Goal: Task Accomplishment & Management: Complete application form

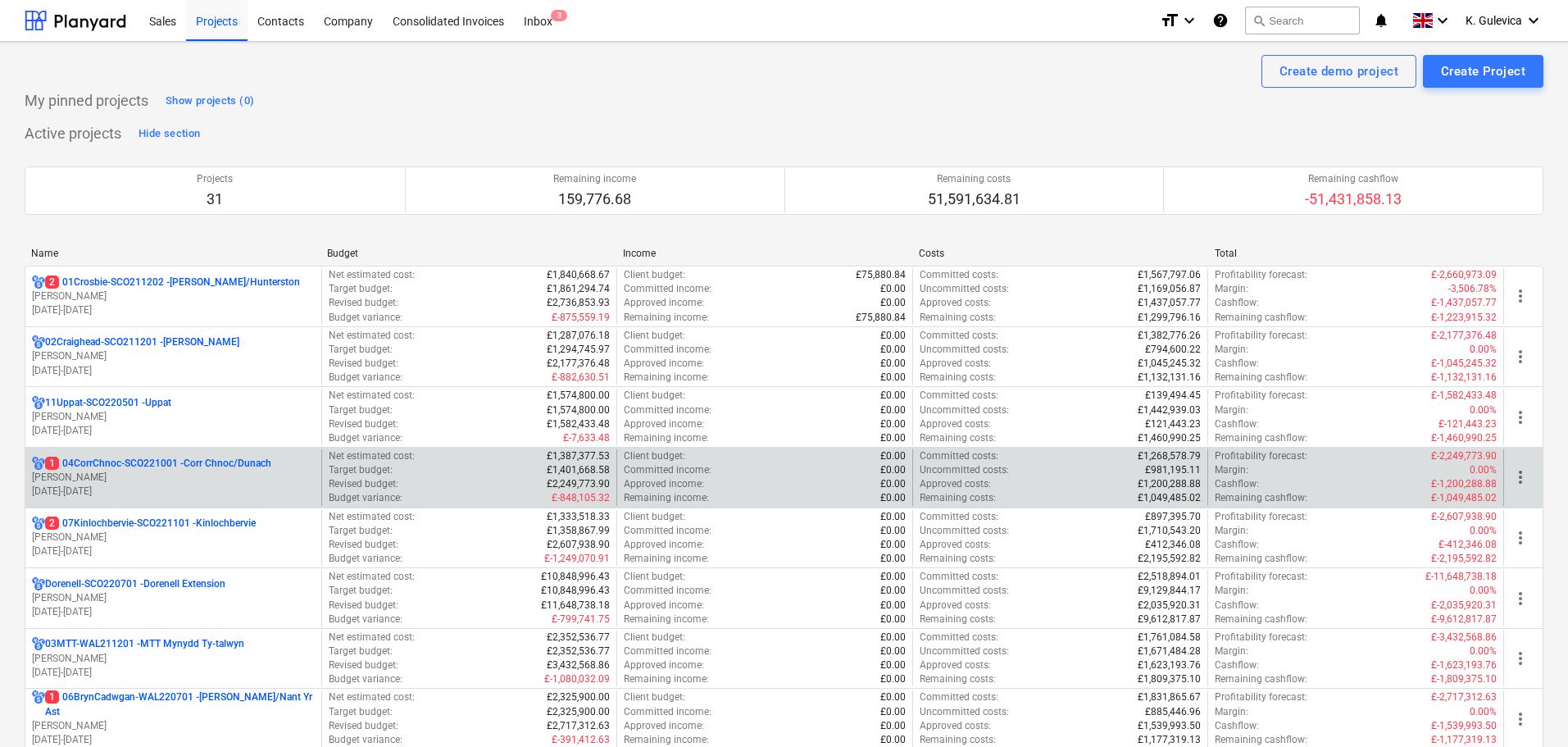
click at [173, 474] on p "[PERSON_NAME]" at bounding box center [173, 478] width 283 height 14
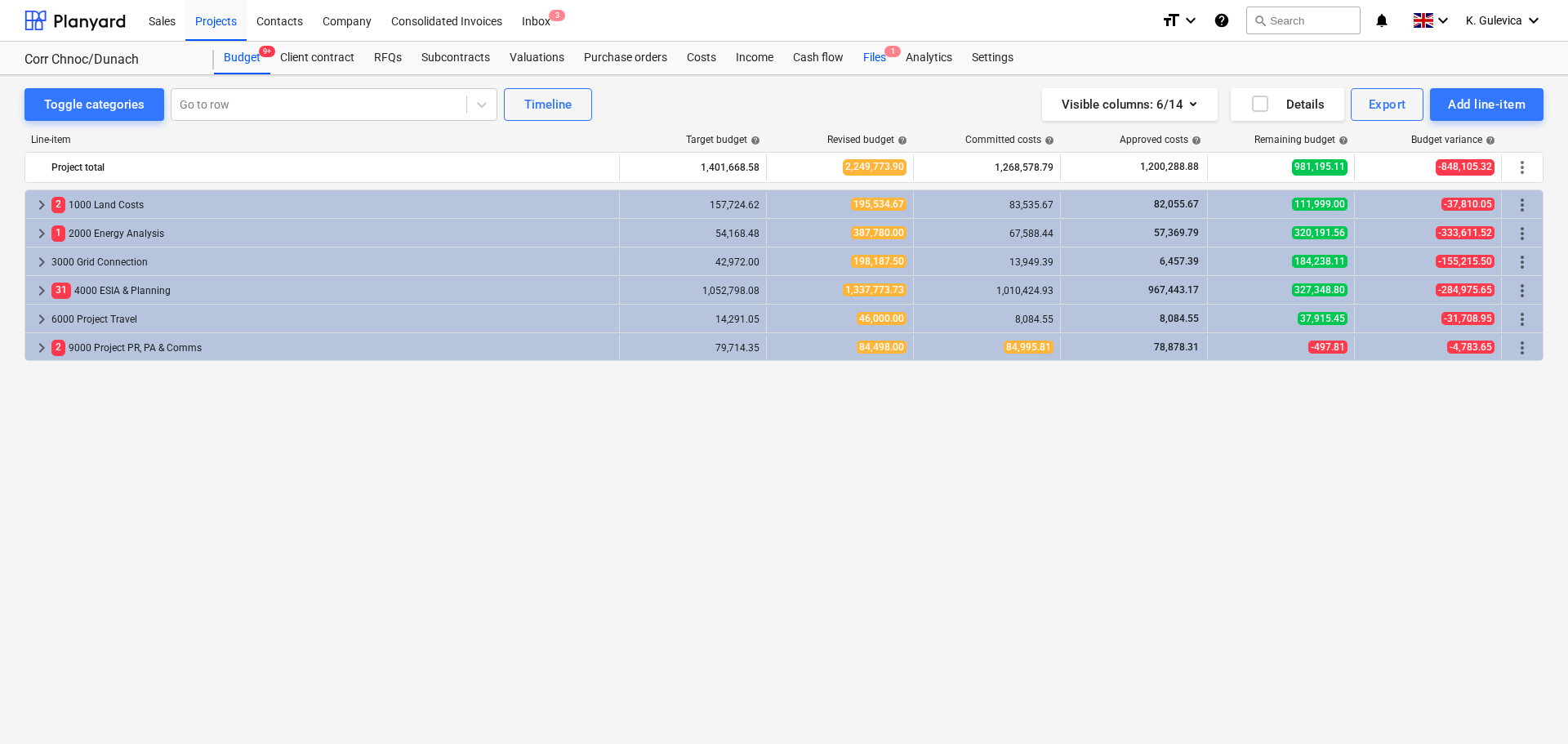
click at [886, 59] on div "Files 1" at bounding box center [874, 58] width 43 height 33
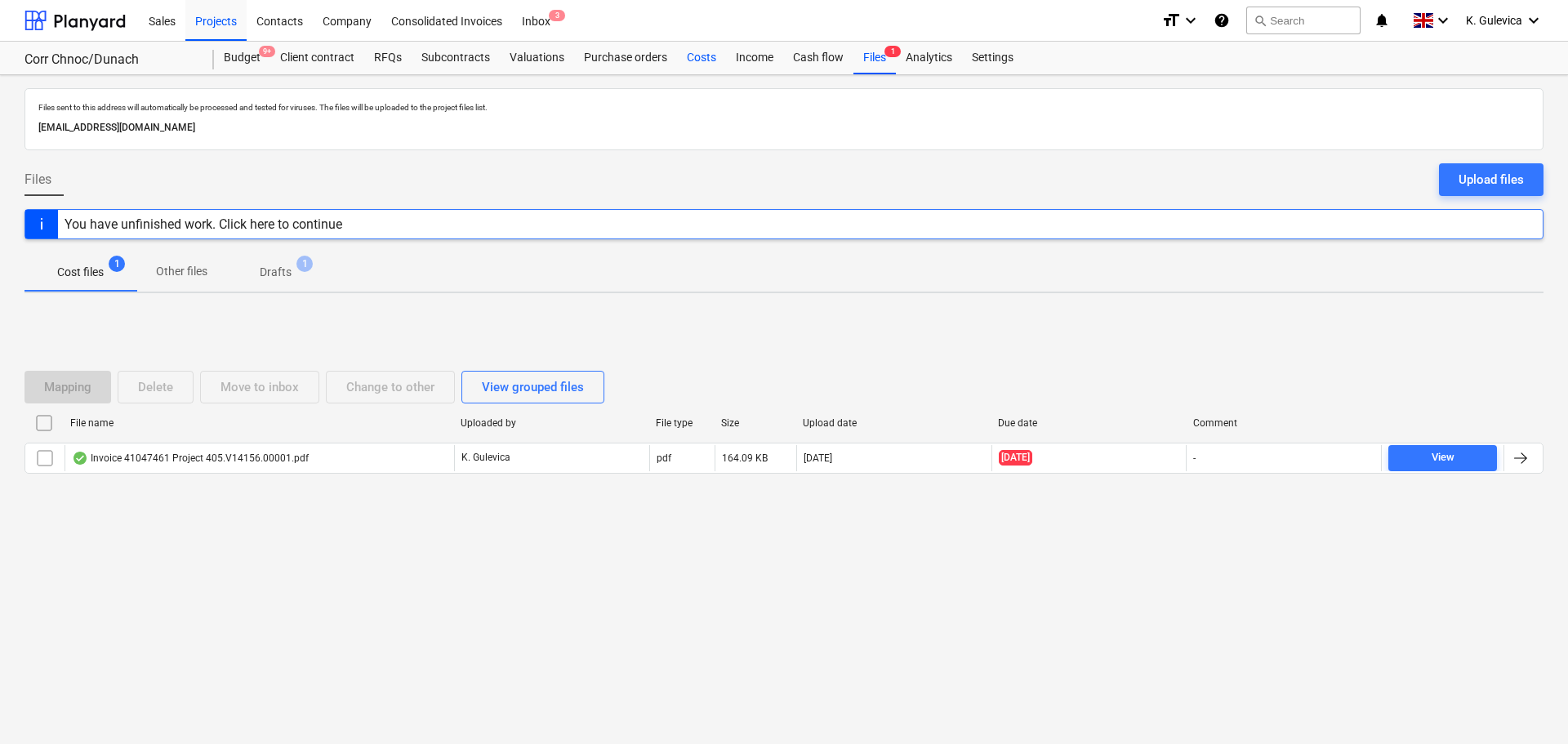
click at [693, 61] on div "Costs" at bounding box center [701, 58] width 49 height 33
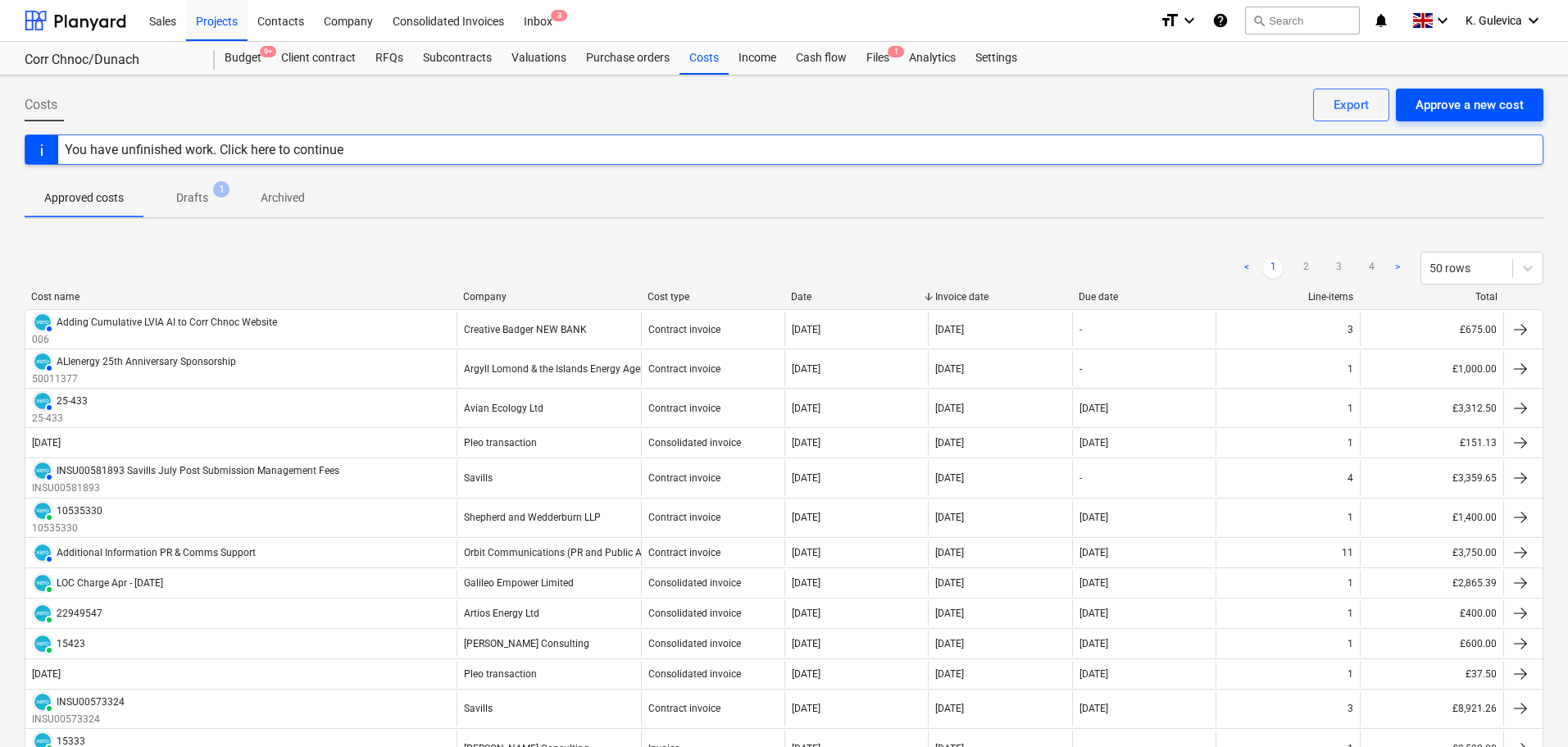
click at [1449, 102] on div "Approve a new cost" at bounding box center [1469, 105] width 109 height 21
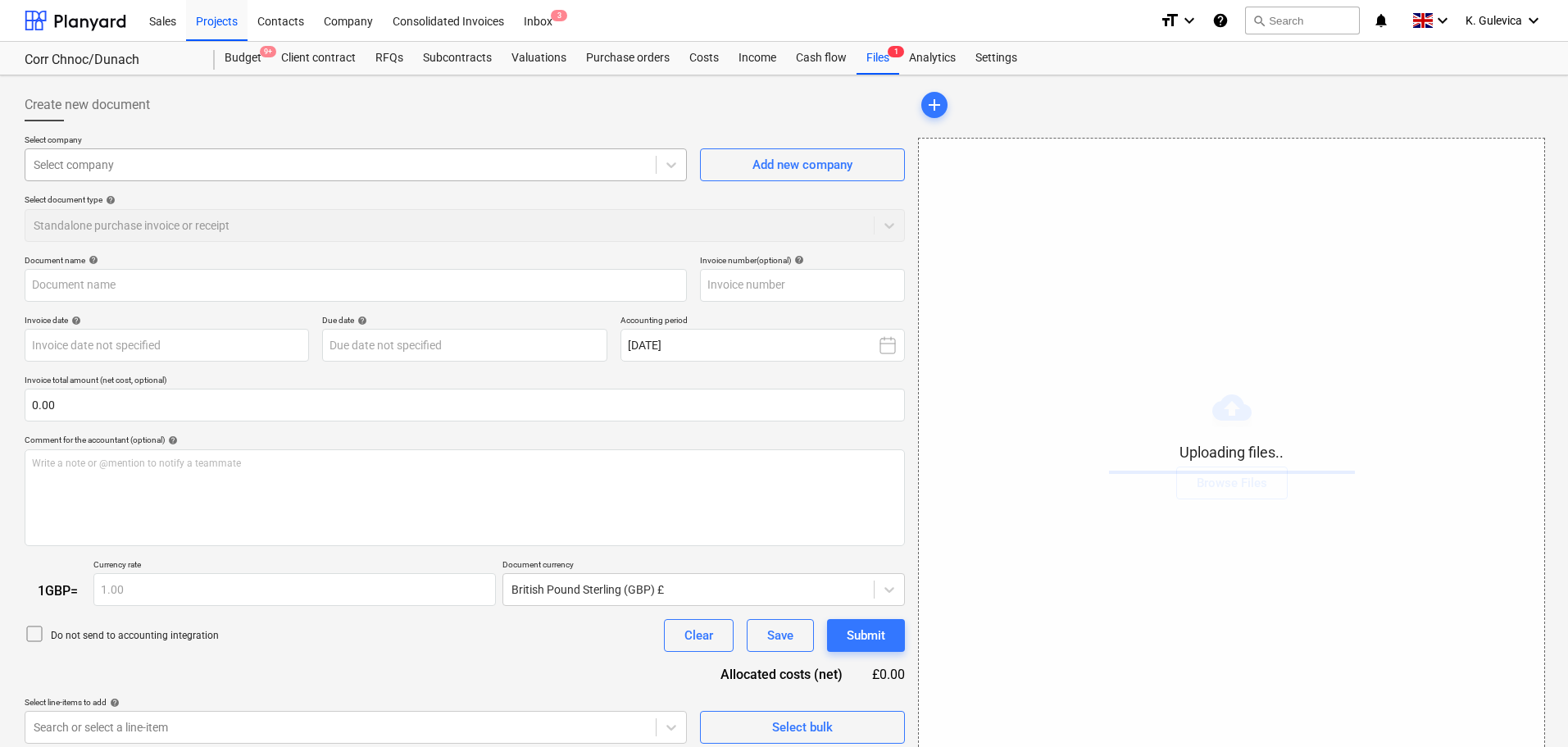
click at [328, 170] on div at bounding box center [340, 164] width 614 height 16
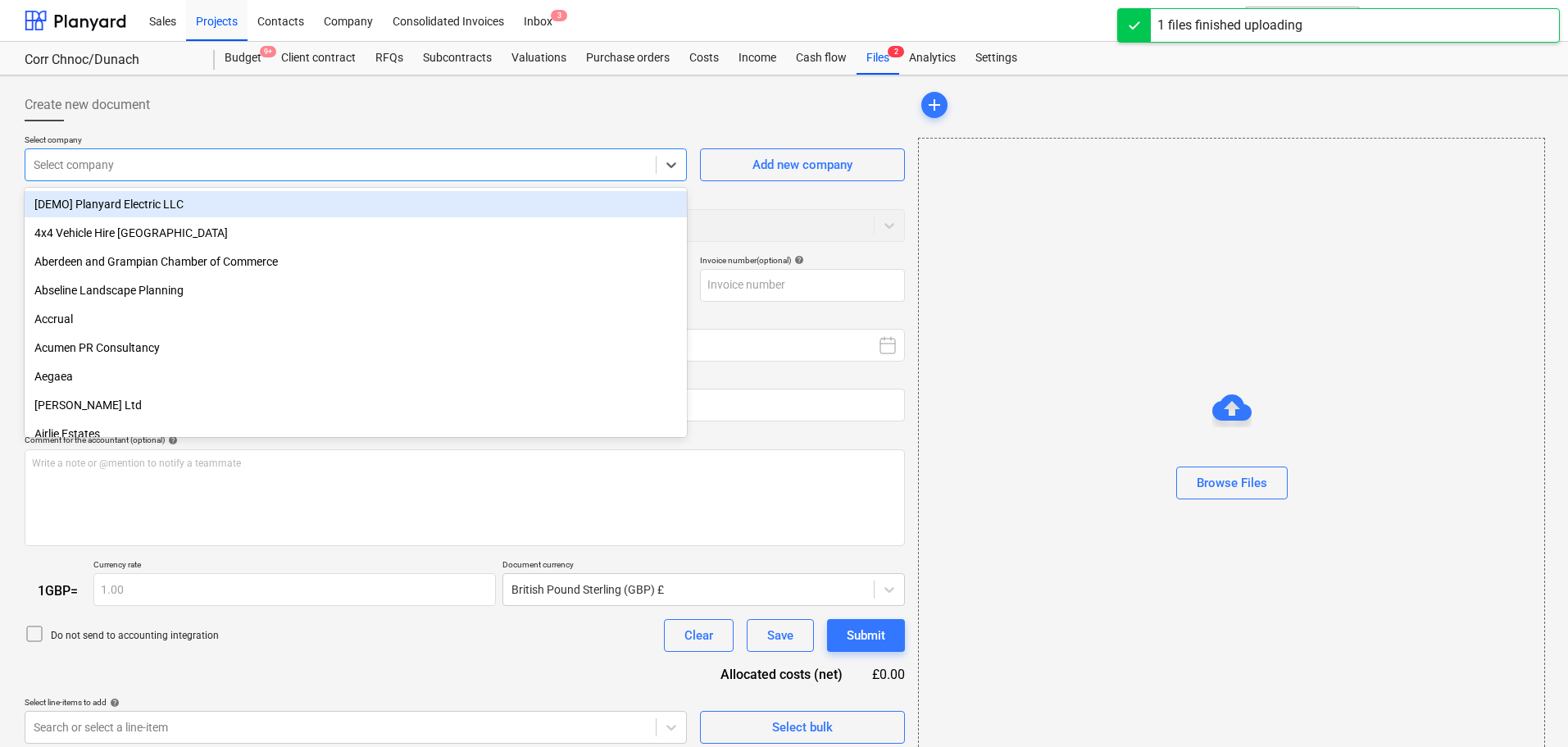
type input "client_funds_request_5932.pdf"
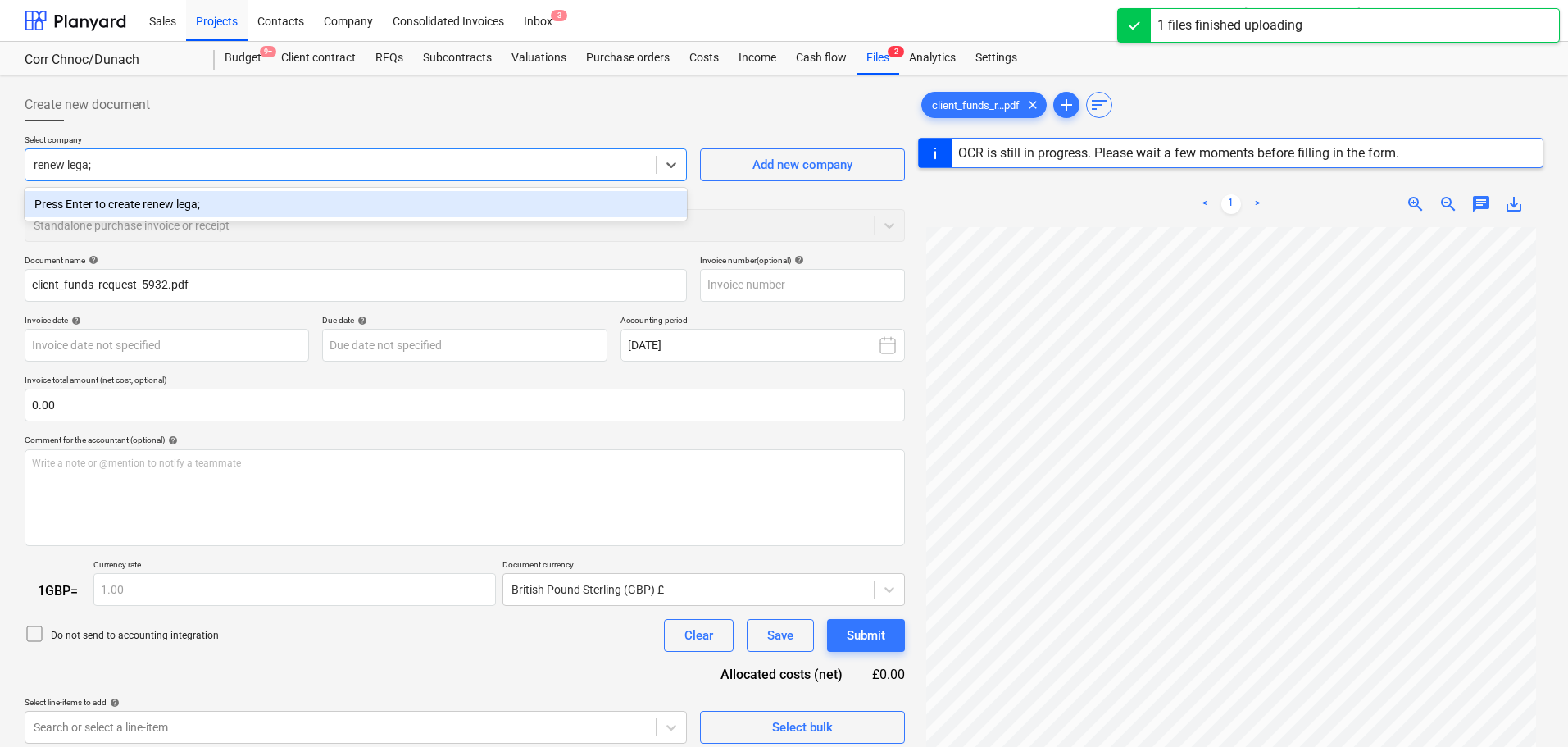
type input "renew lega"
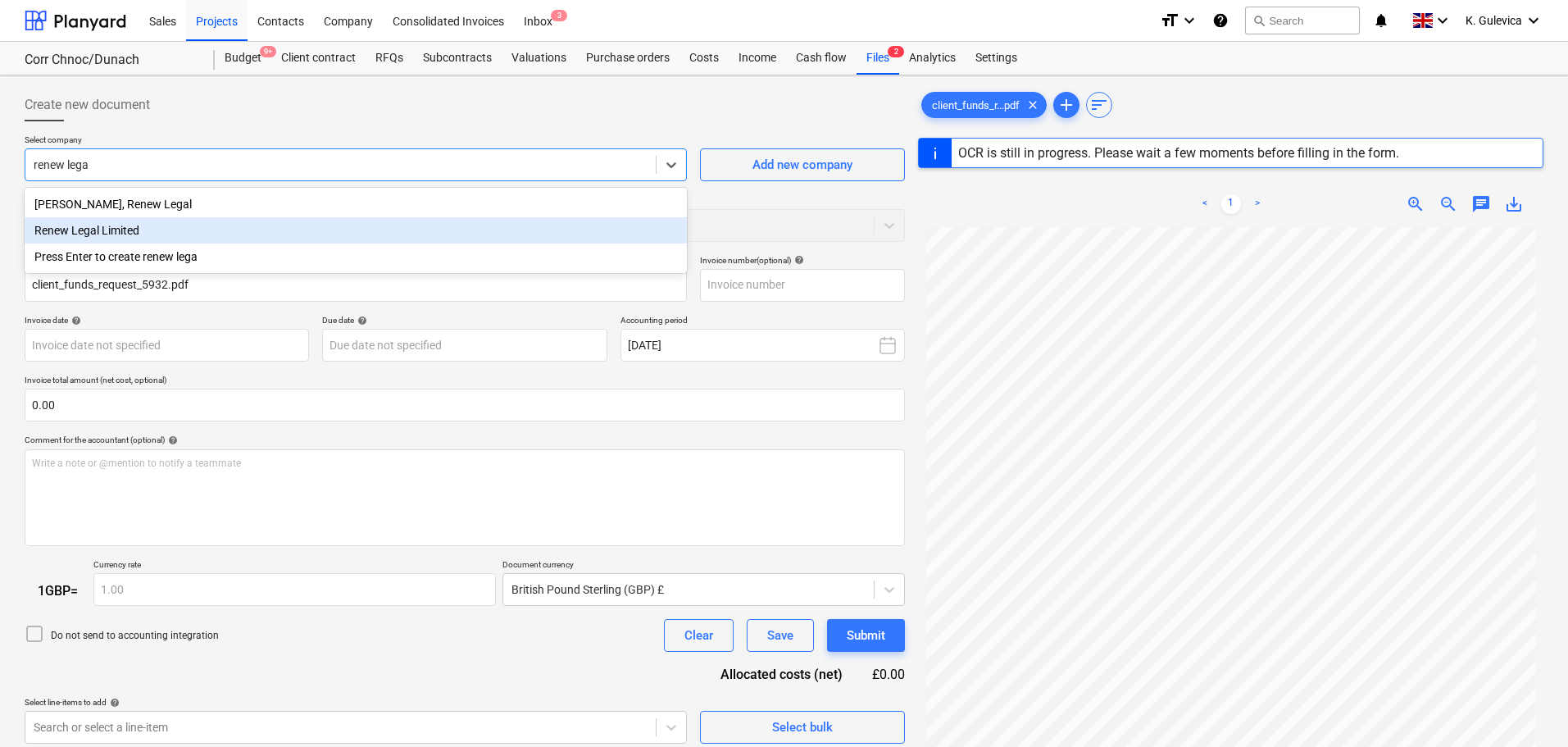
click at [116, 230] on div "Renew Legal Limited" at bounding box center [355, 230] width 662 height 26
type input "5932"
type input "[DATE]"
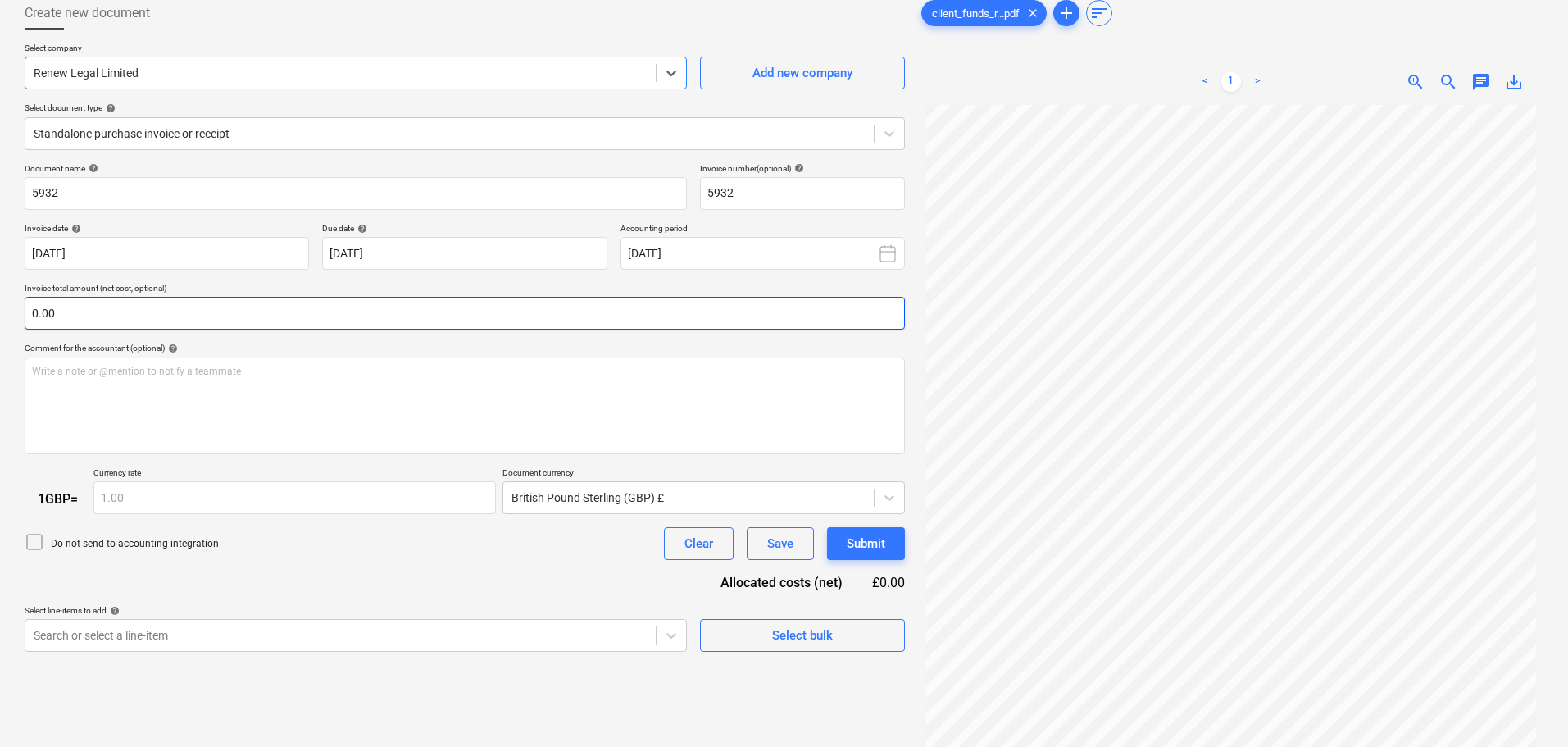
scroll to position [164, 0]
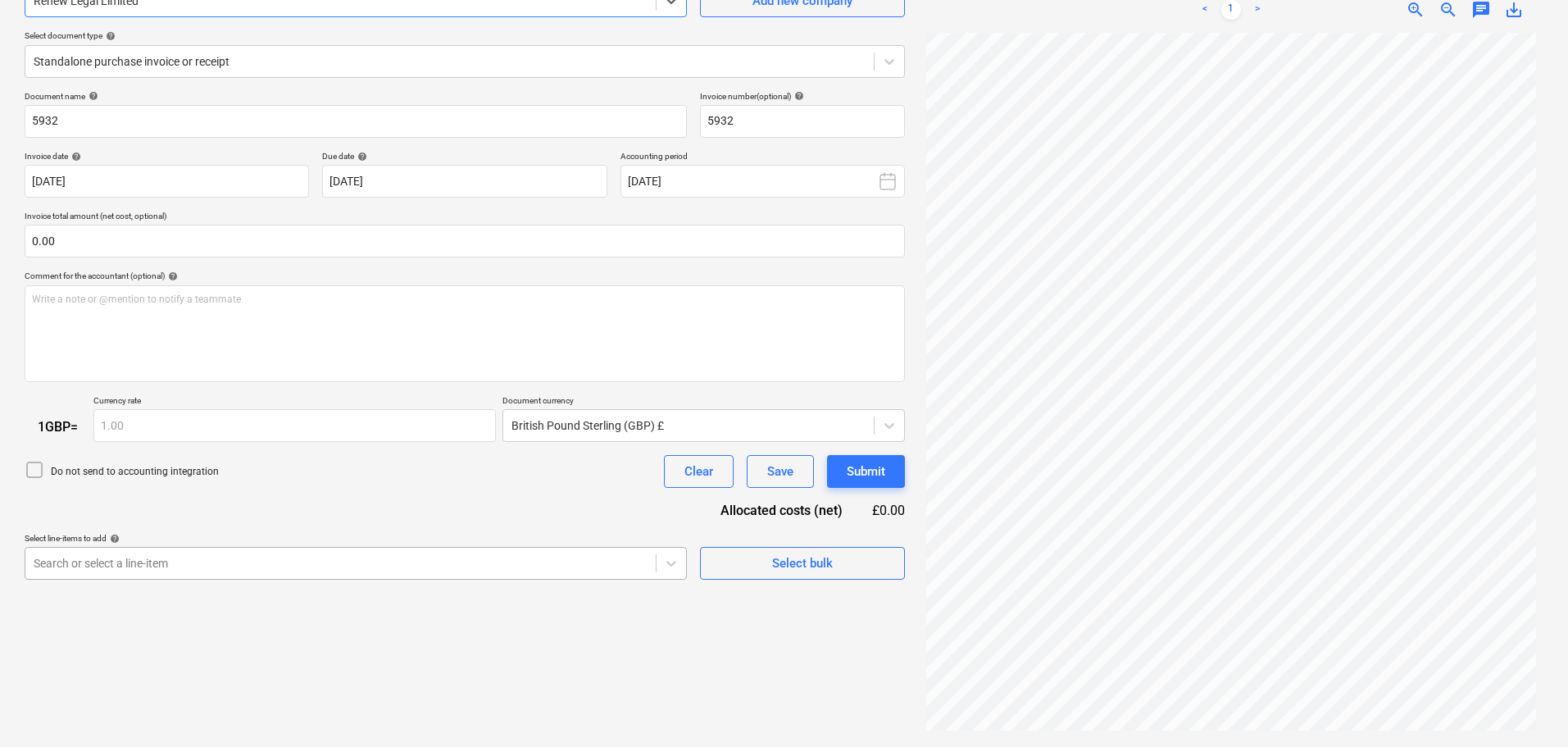
click at [227, 564] on body "Sales Projects Contacts Company Consolidated Invoices Inbox 3 format_size keybo…" at bounding box center [784, 209] width 1568 height 747
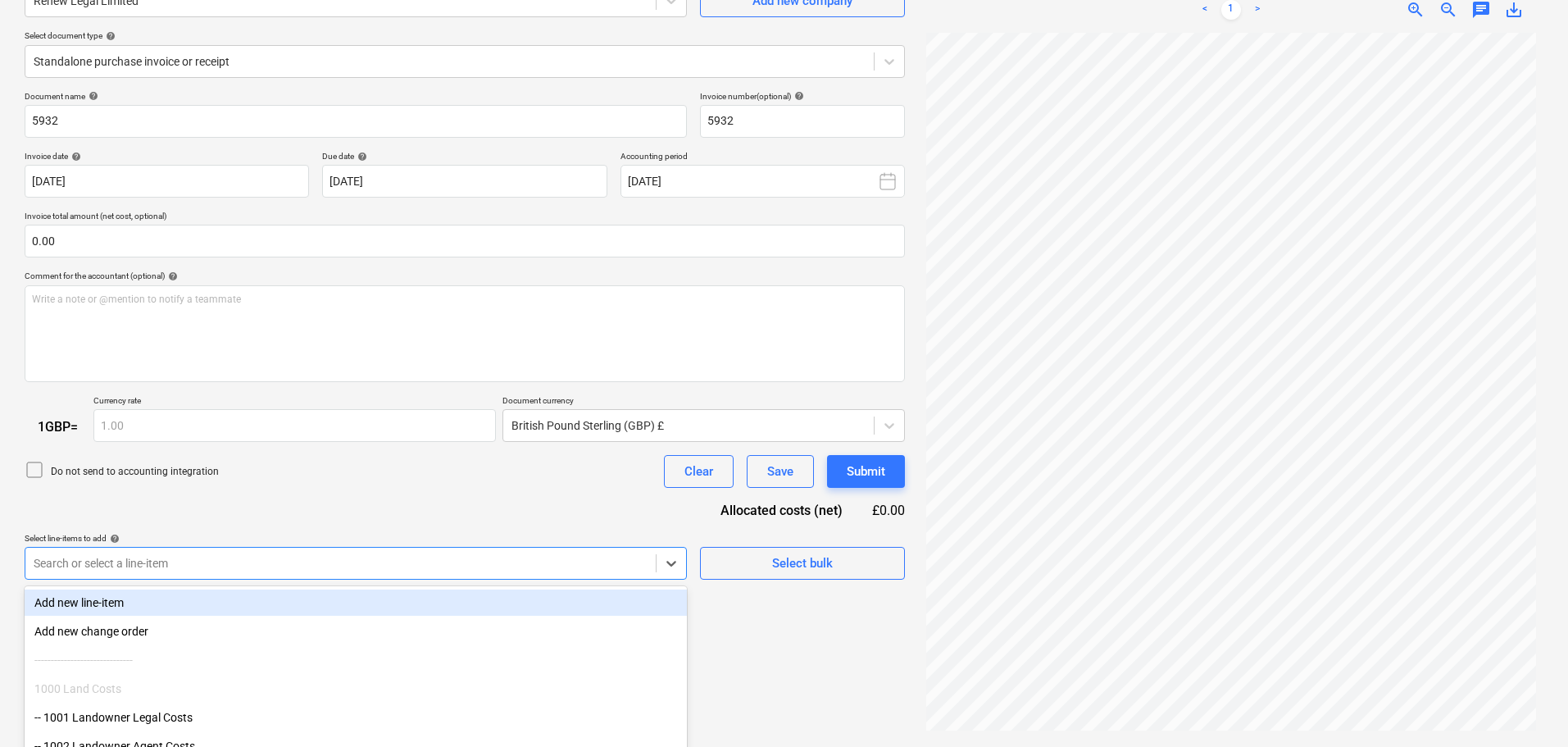
scroll to position [253, 0]
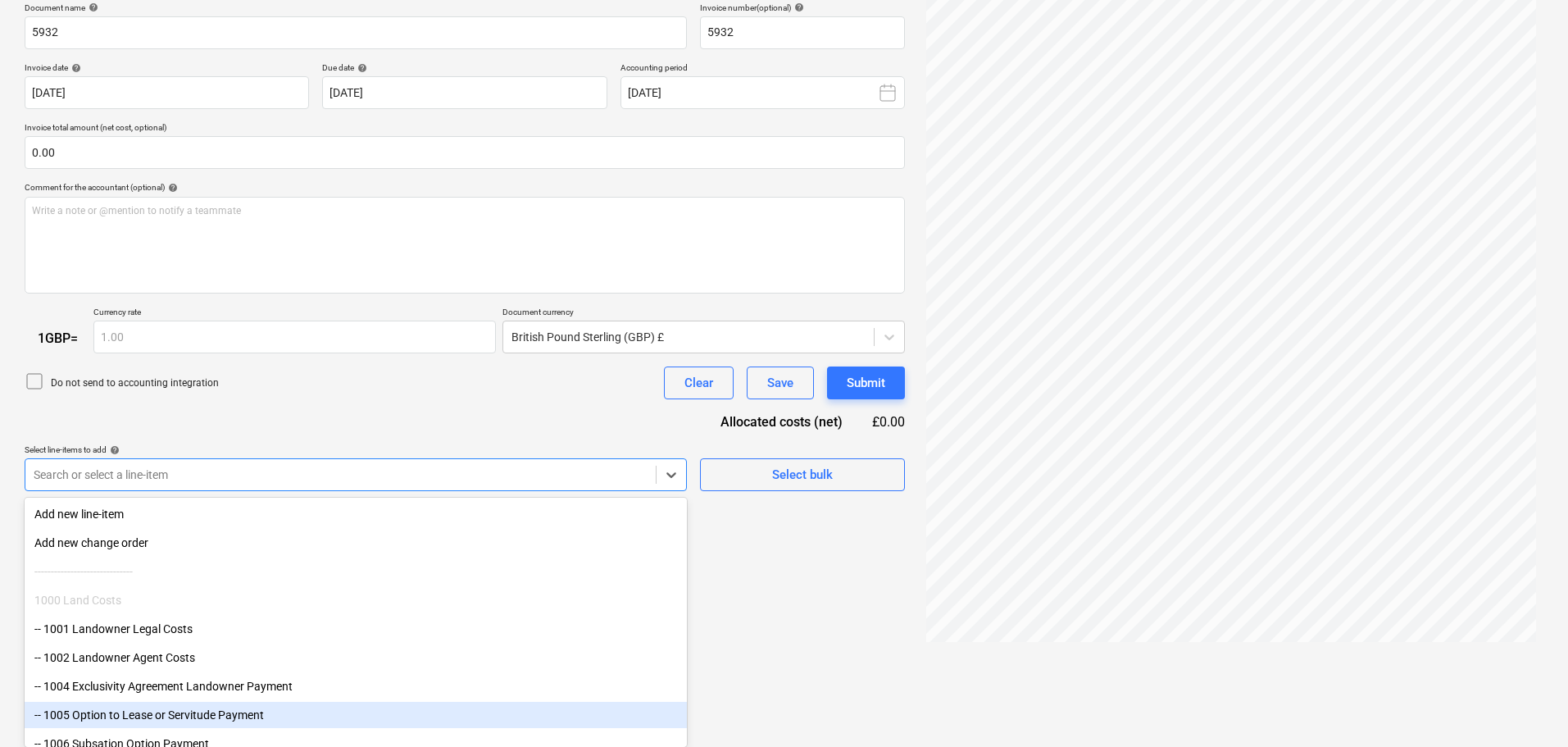
click at [195, 713] on div "-- 1005 Option to Lease or Servitude Payment" at bounding box center [355, 715] width 662 height 26
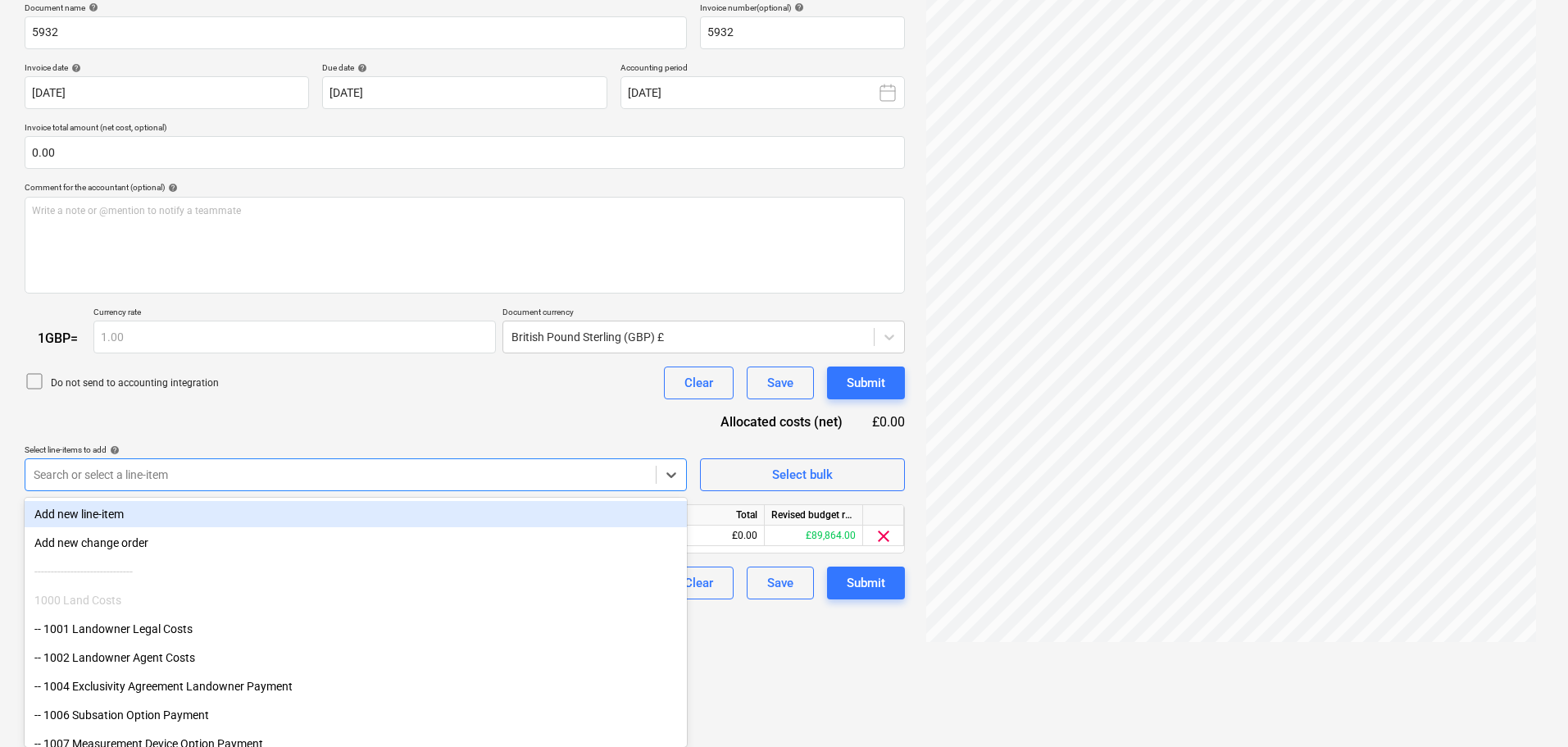
click at [429, 420] on div "Document name help 5932 Invoice number (optional) help 5932 Invoice date help […" at bounding box center [465, 301] width 880 height 598
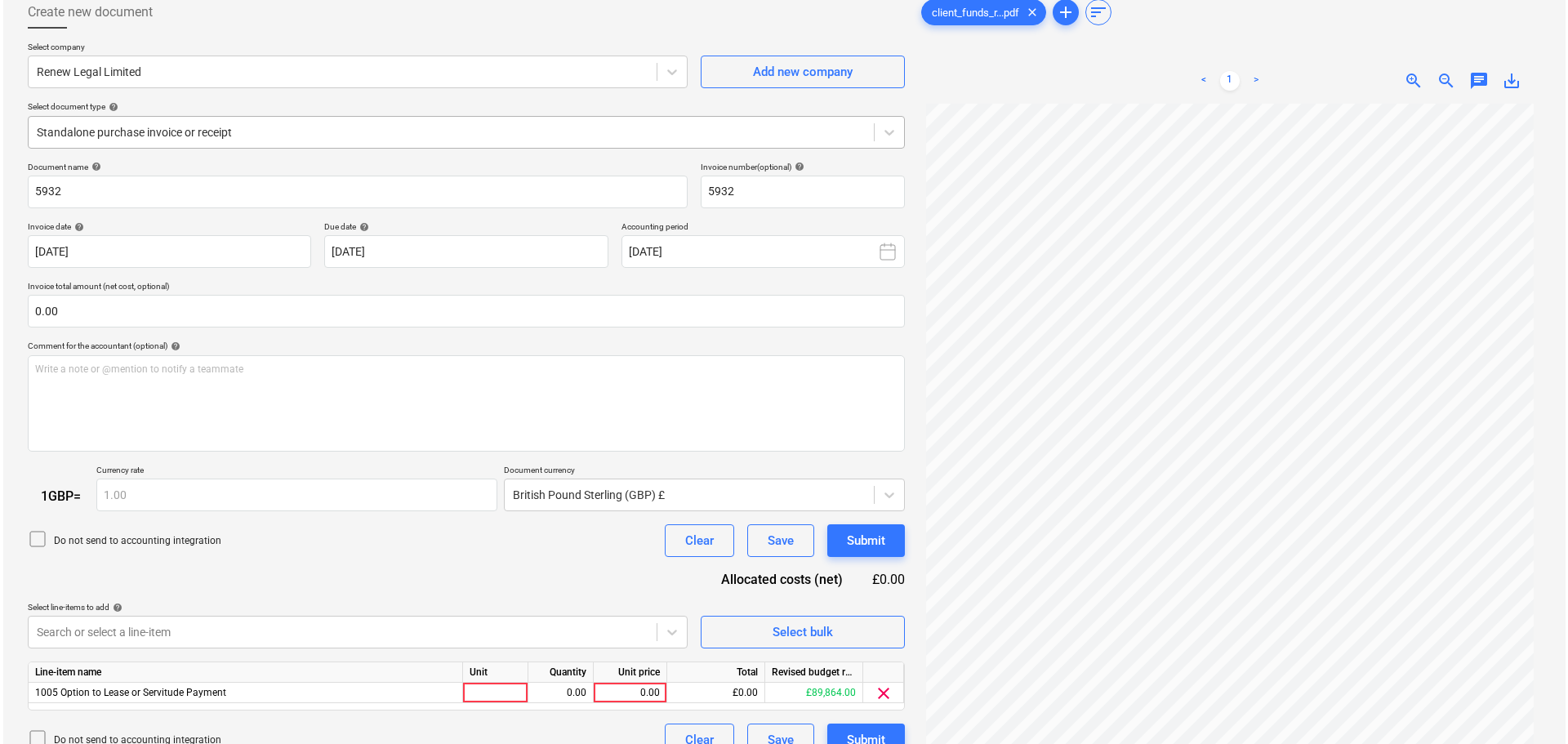
scroll to position [164, 0]
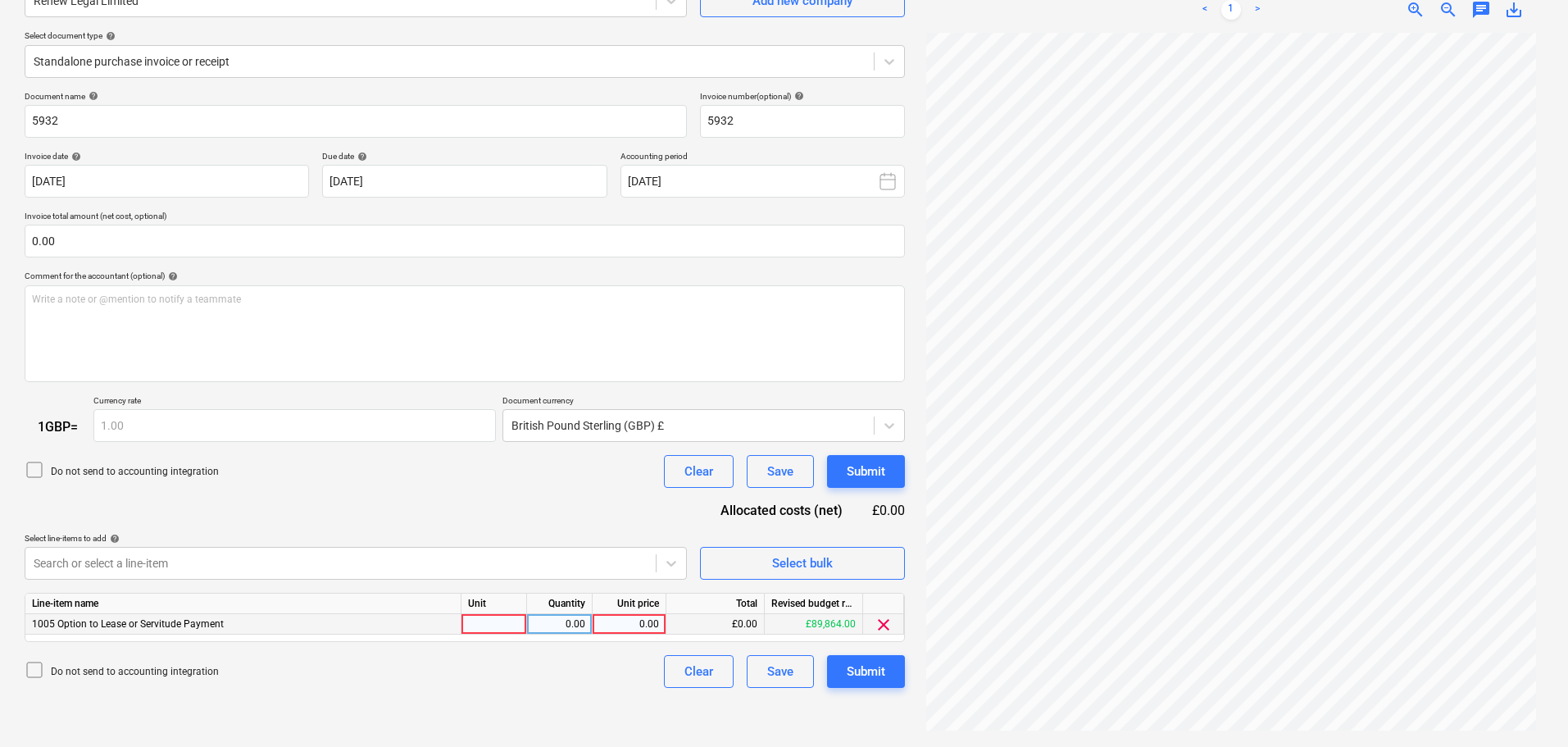
click at [638, 622] on div "0.00" at bounding box center [629, 624] width 60 height 21
type input "10684"
click at [868, 670] on div "Submit" at bounding box center [865, 671] width 39 height 21
